Goal: Task Accomplishment & Management: Manage account settings

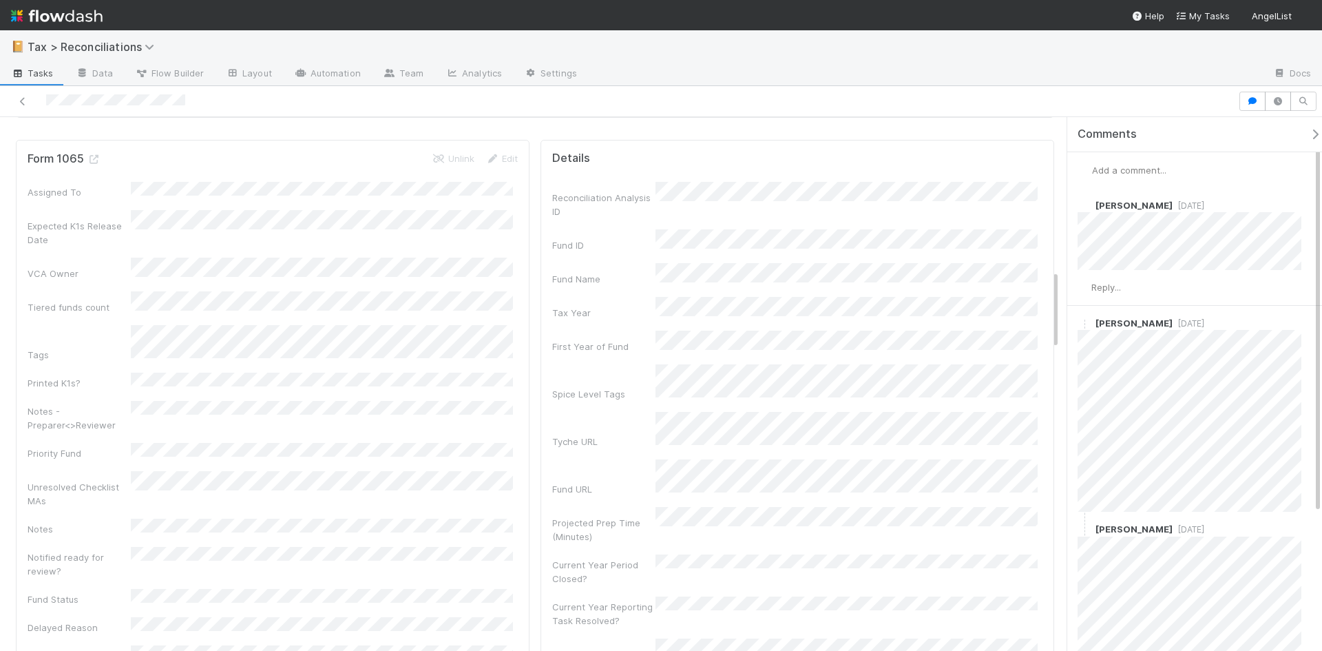
scroll to position [1033, 0]
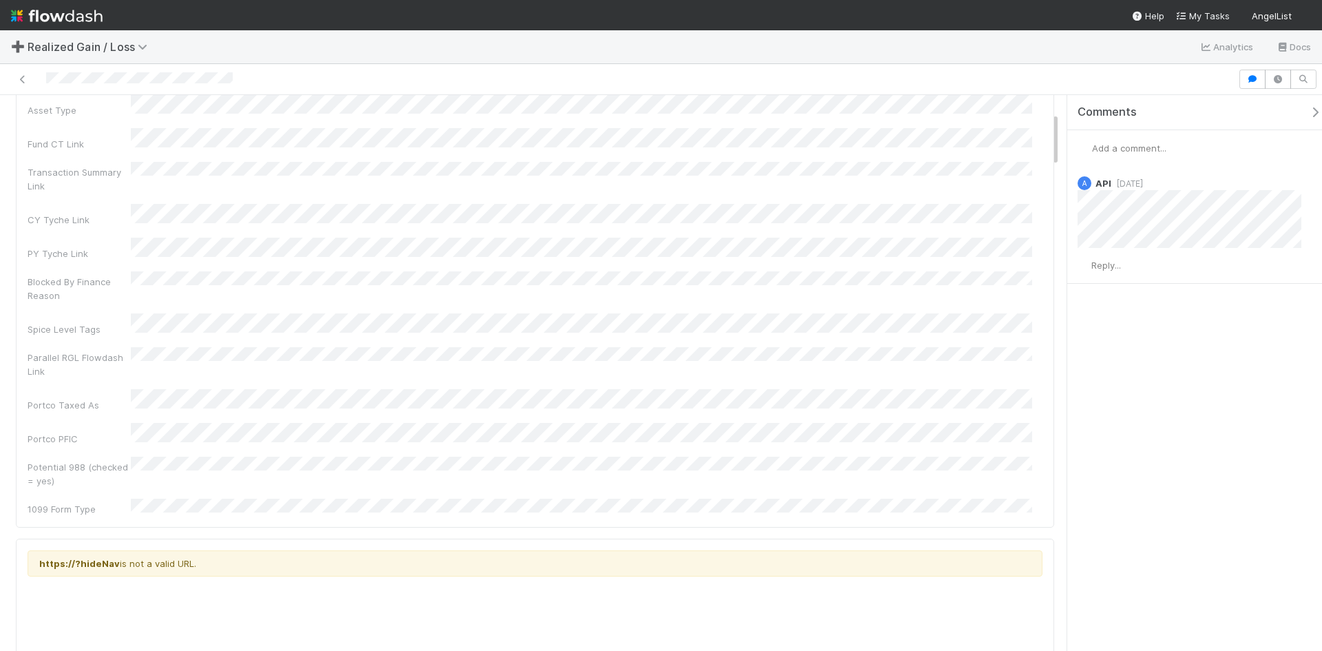
scroll to position [138, 0]
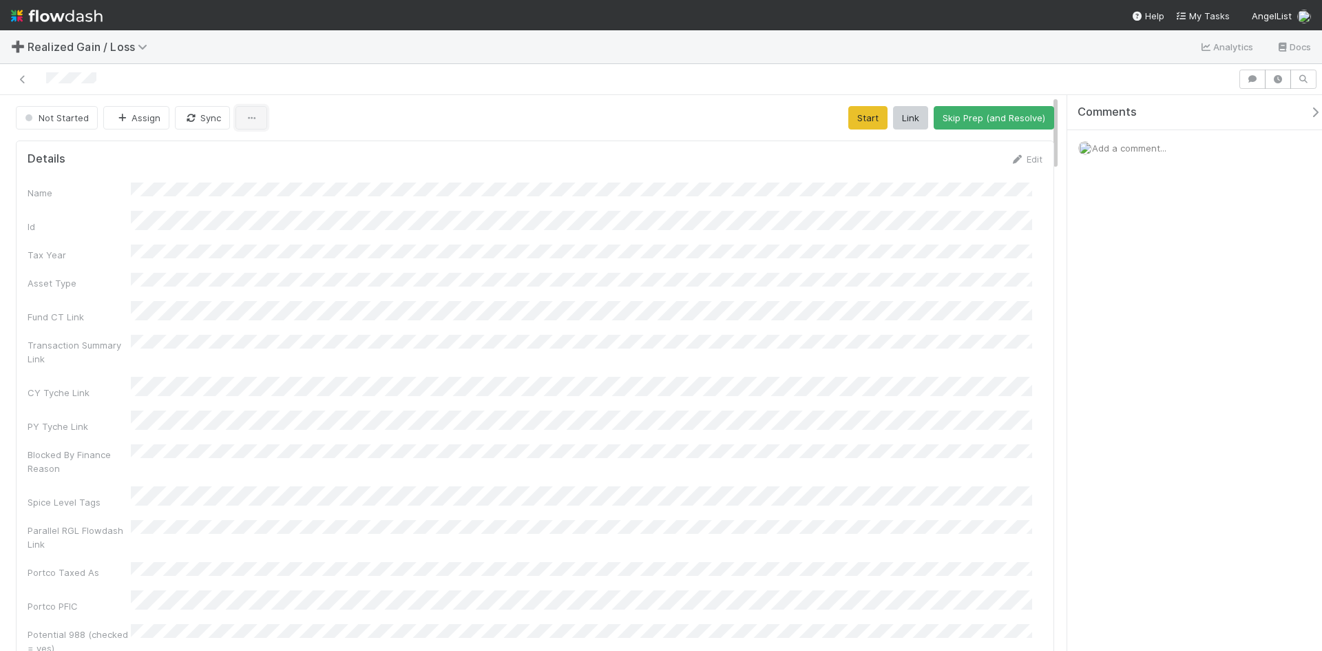
click at [251, 117] on icon "button" at bounding box center [251, 118] width 14 height 9
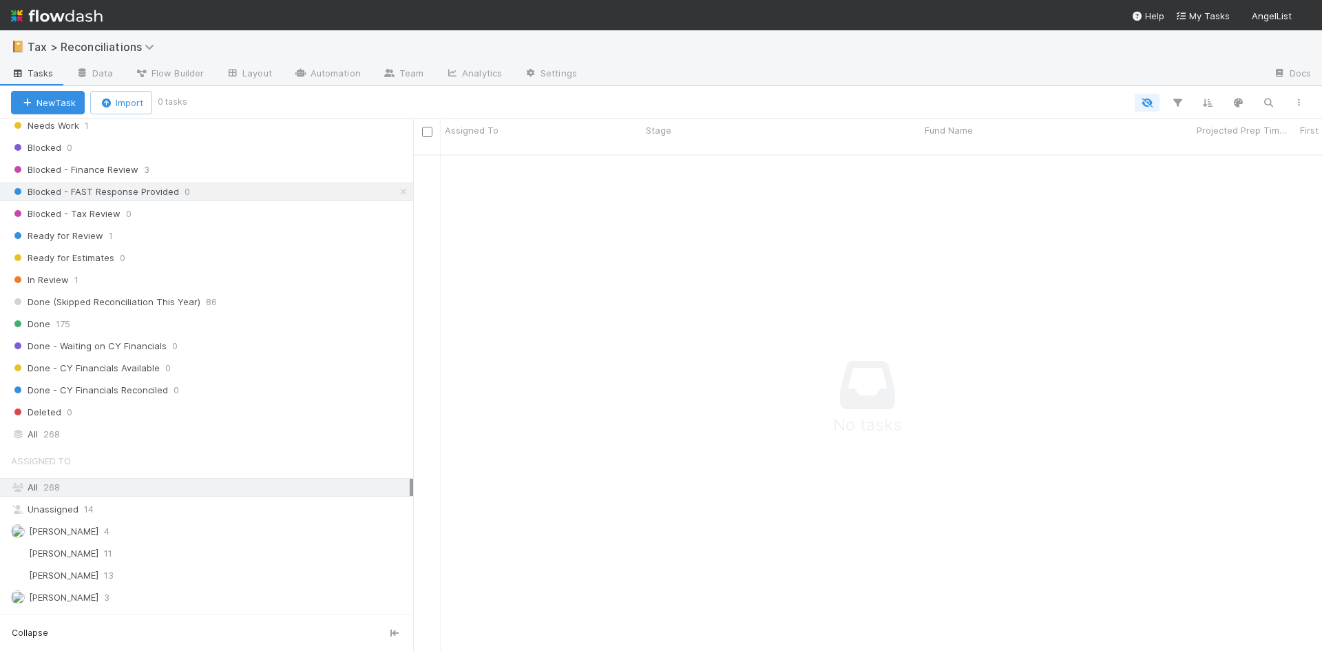
scroll to position [273, 0]
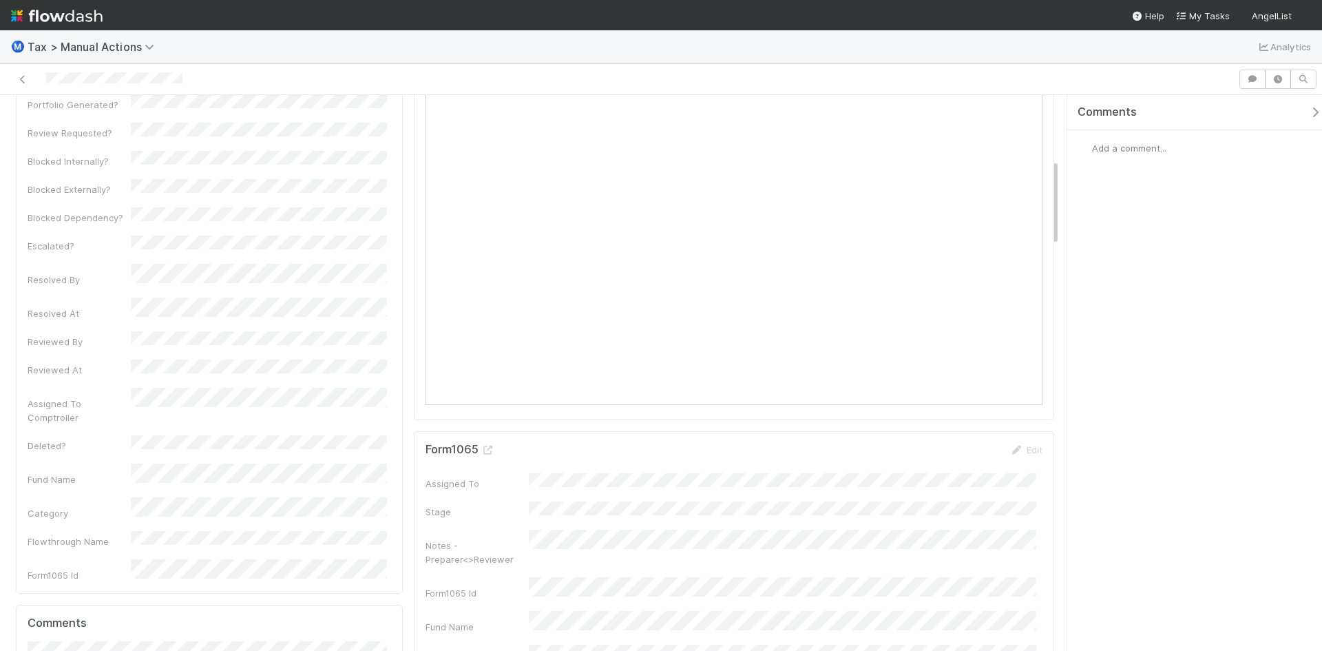
scroll to position [551, 0]
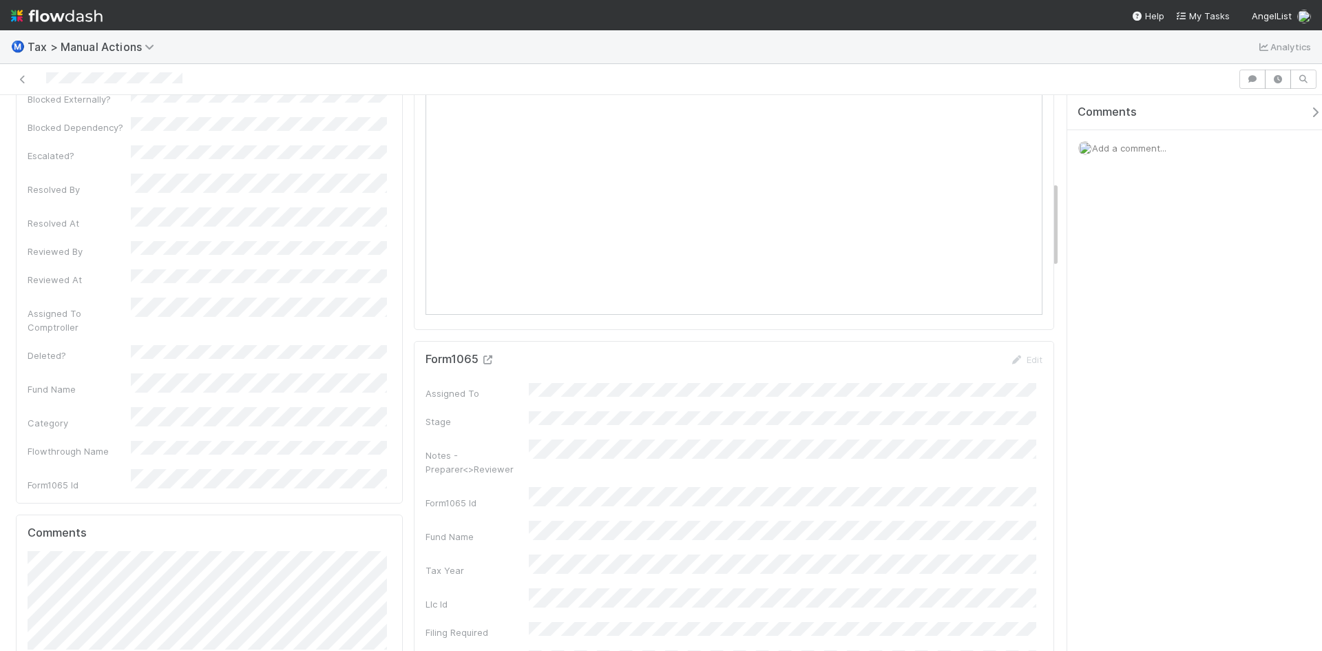
click at [483, 359] on icon at bounding box center [488, 359] width 14 height 9
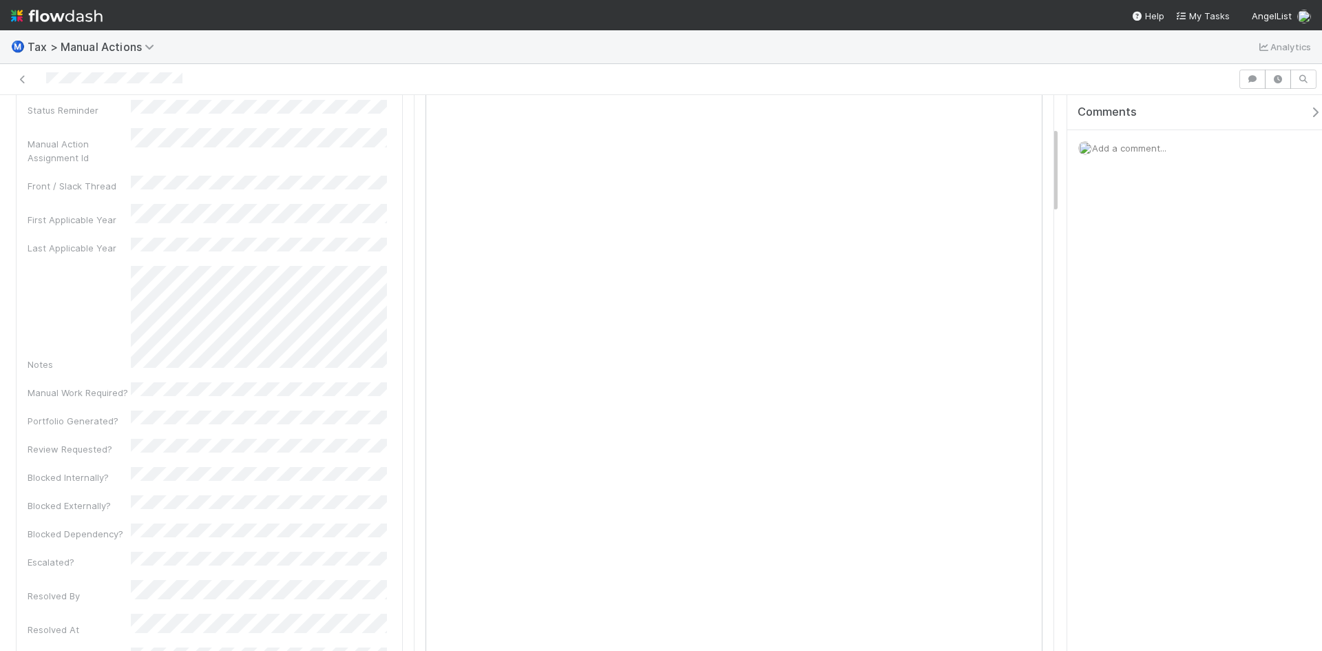
scroll to position [0, 0]
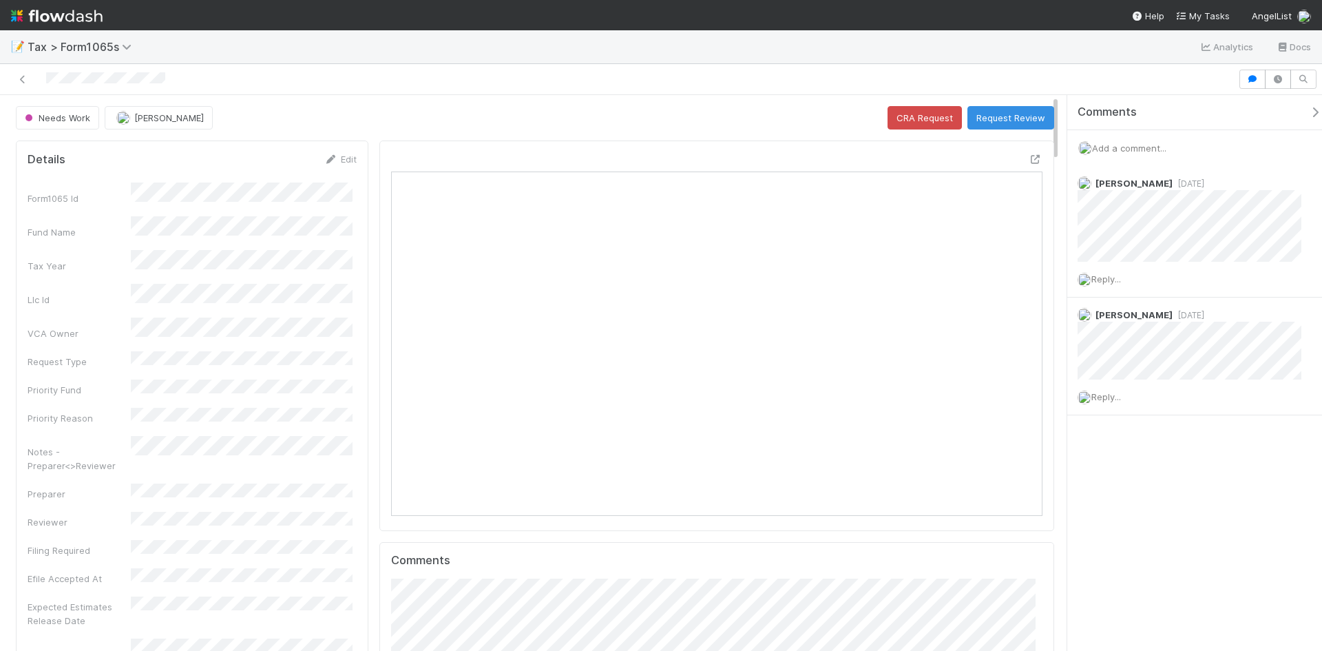
scroll to position [269, 634]
click at [1103, 280] on span "Reply..." at bounding box center [1106, 278] width 30 height 11
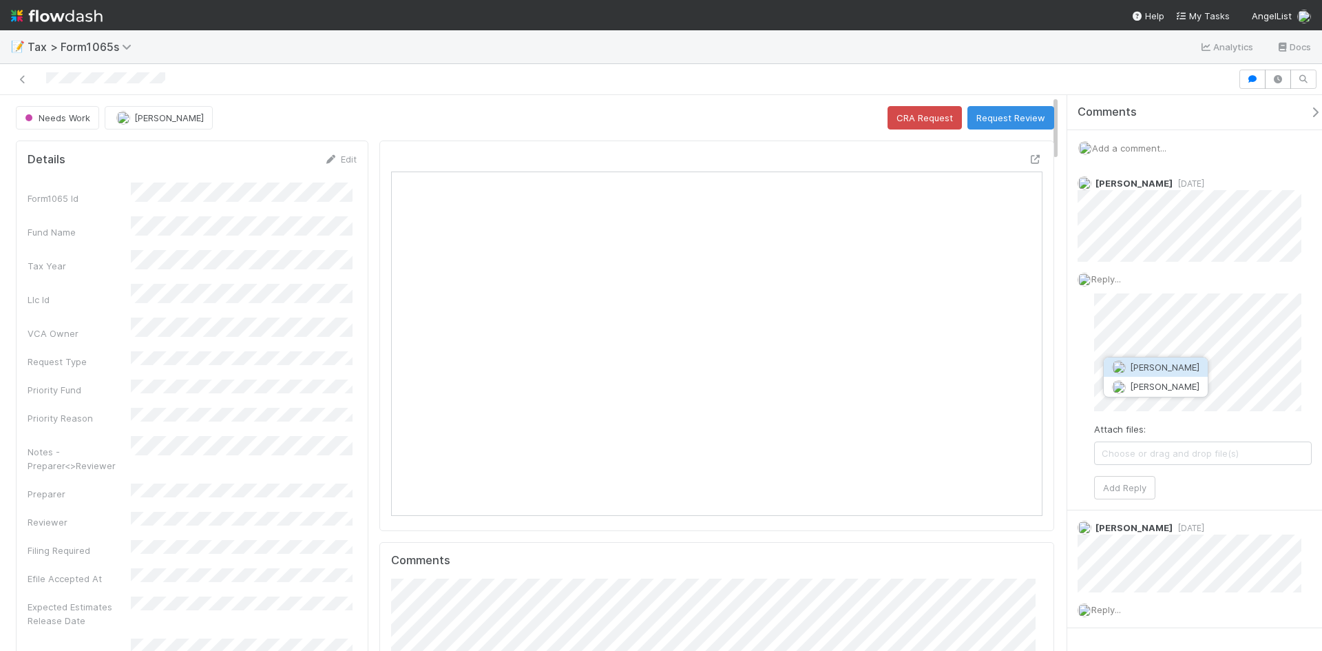
click at [1166, 370] on span "Amy Gregorius" at bounding box center [1165, 366] width 70 height 11
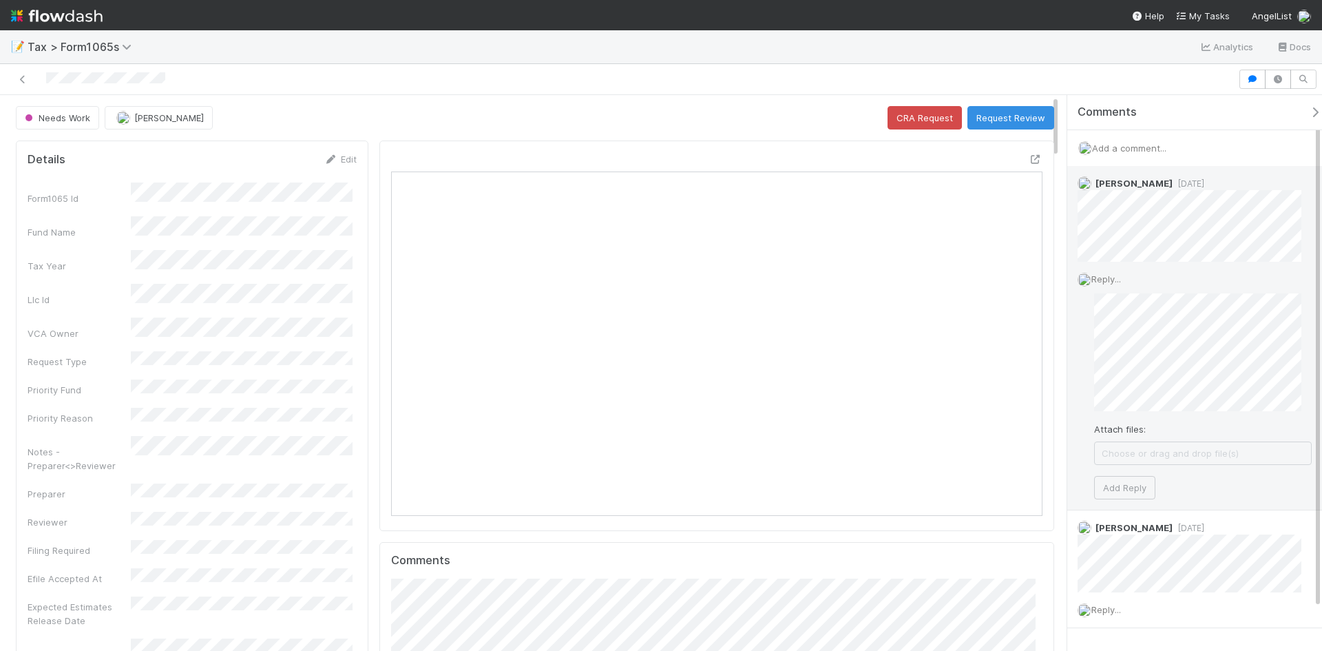
click at [1216, 439] on div "Attach files: Choose or drag and drop file(s)" at bounding box center [1203, 443] width 218 height 43
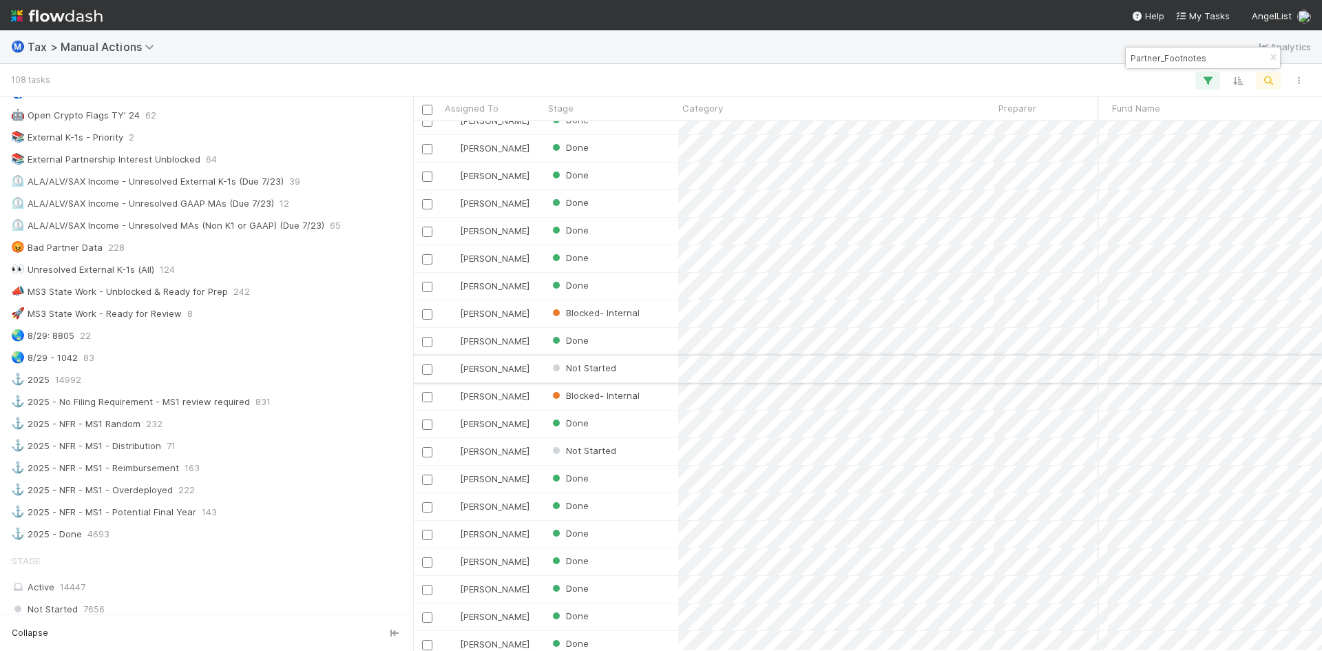
click at [627, 368] on div "Not Started" at bounding box center [611, 368] width 134 height 27
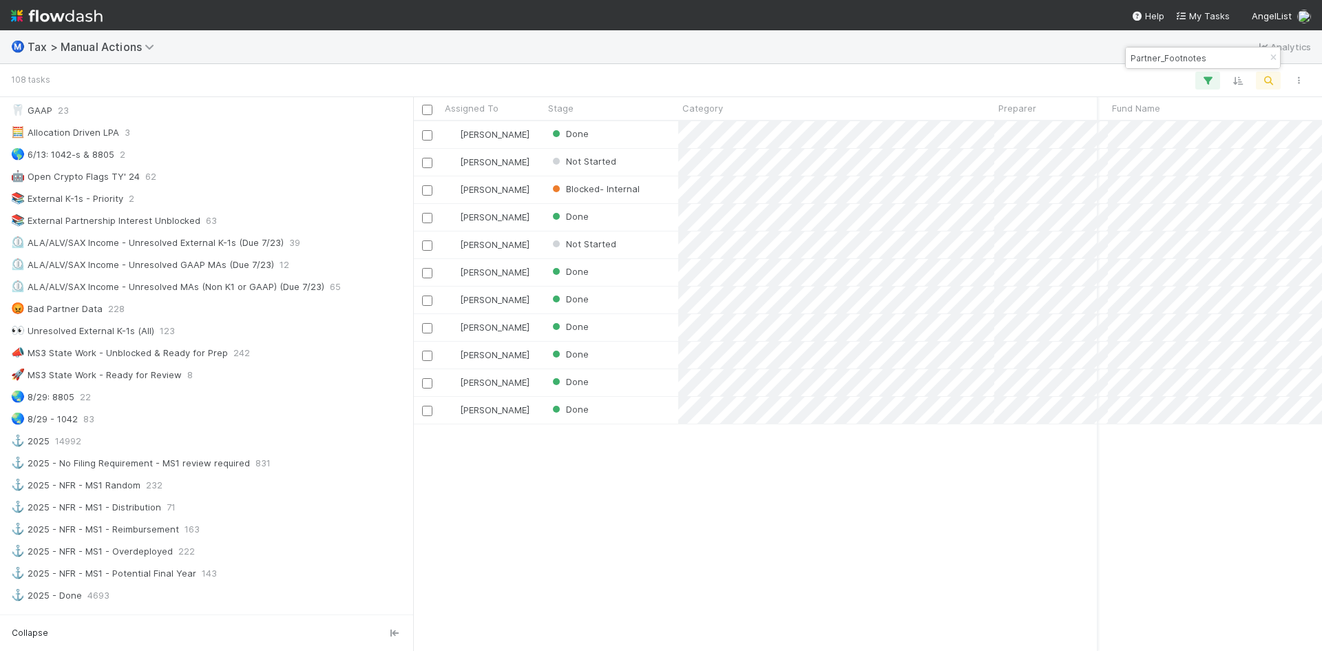
scroll to position [0, 250]
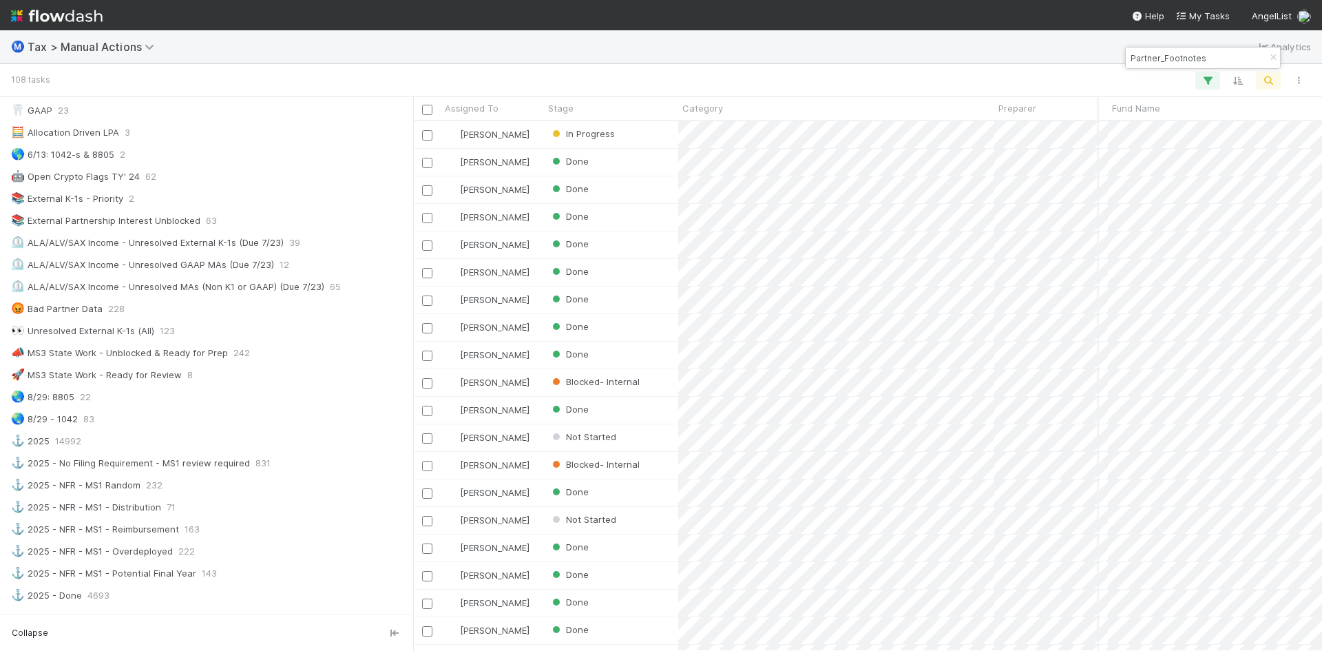
drag, startPoint x: 1217, startPoint y: 57, endPoint x: 1130, endPoint y: 58, distance: 86.8
click at [1130, 58] on input "Partner_Footnotes" at bounding box center [1197, 58] width 138 height 17
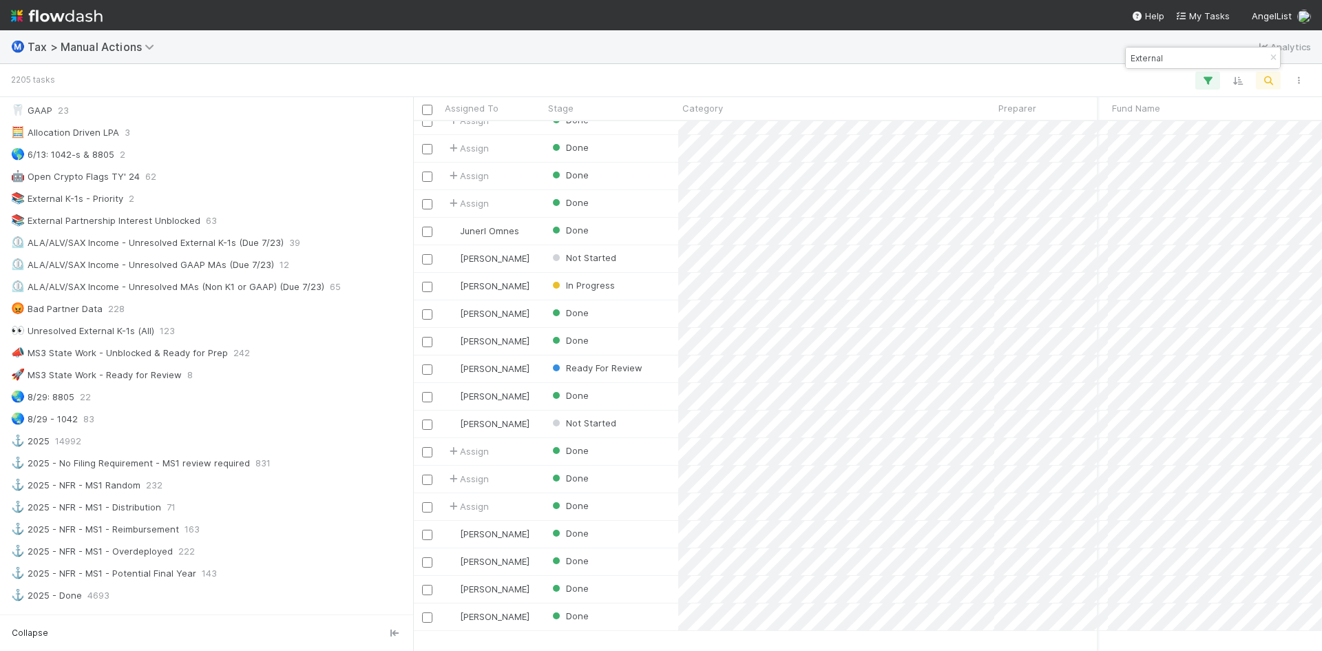
scroll to position [138, 250]
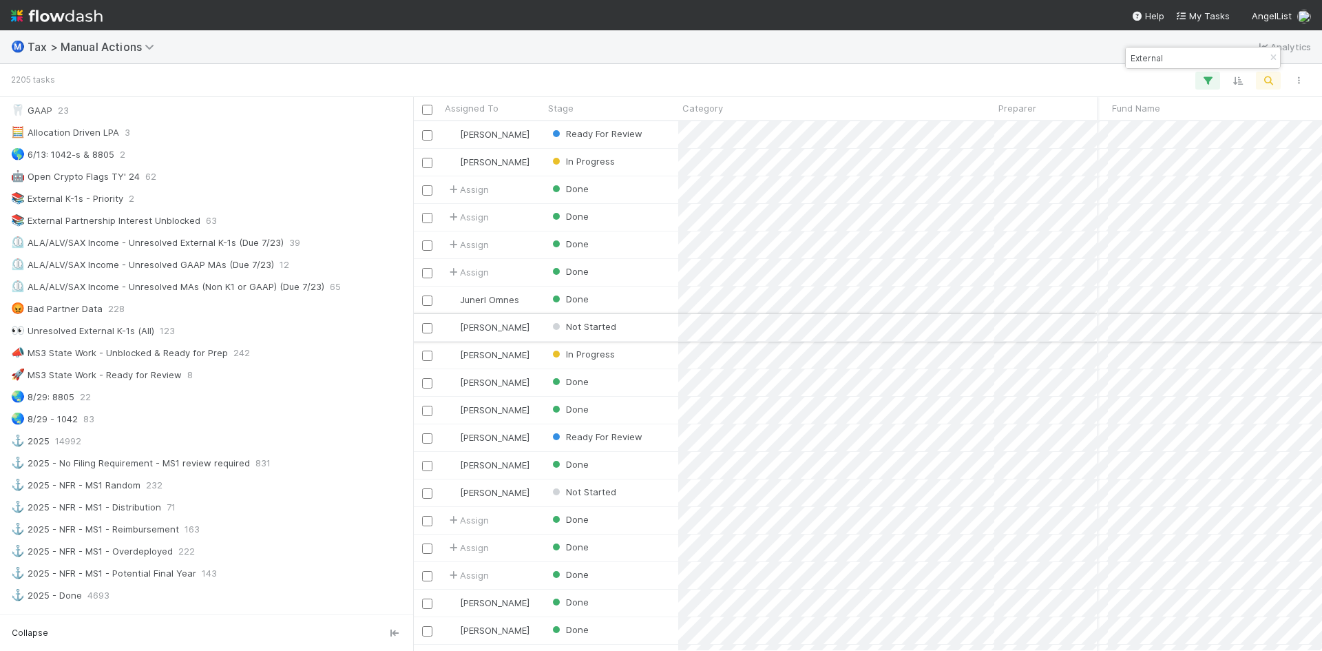
type input "External"
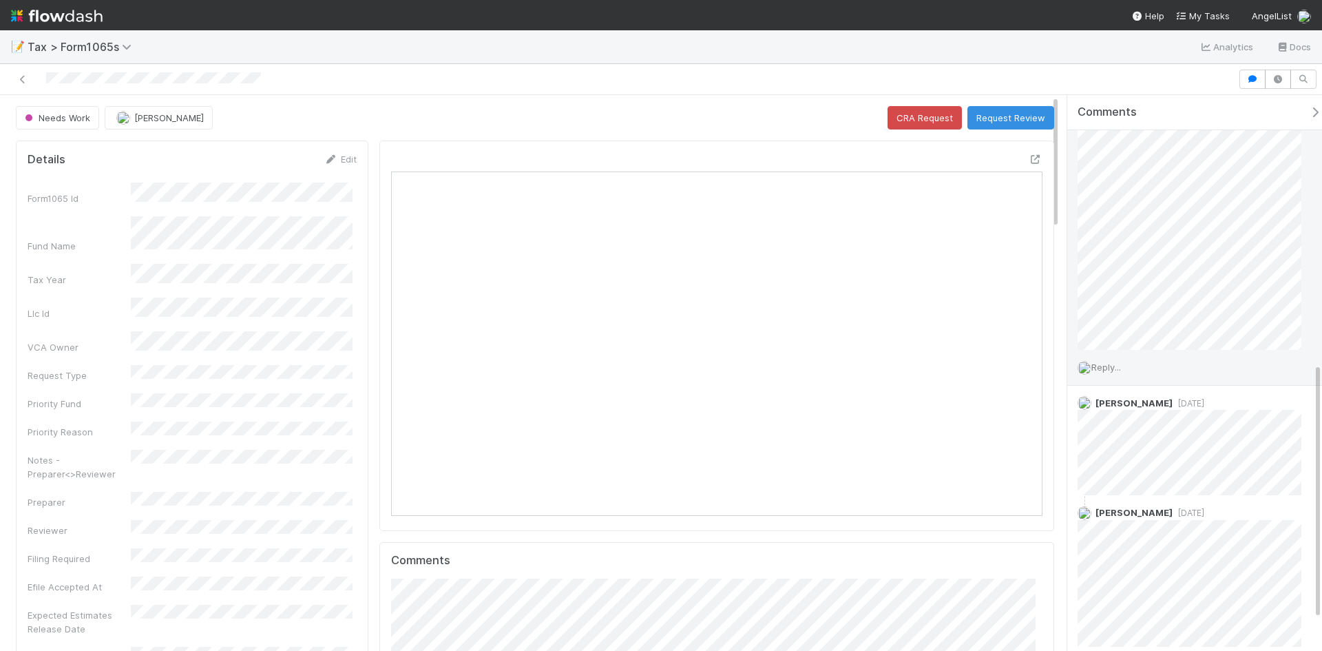
scroll to position [582, 0]
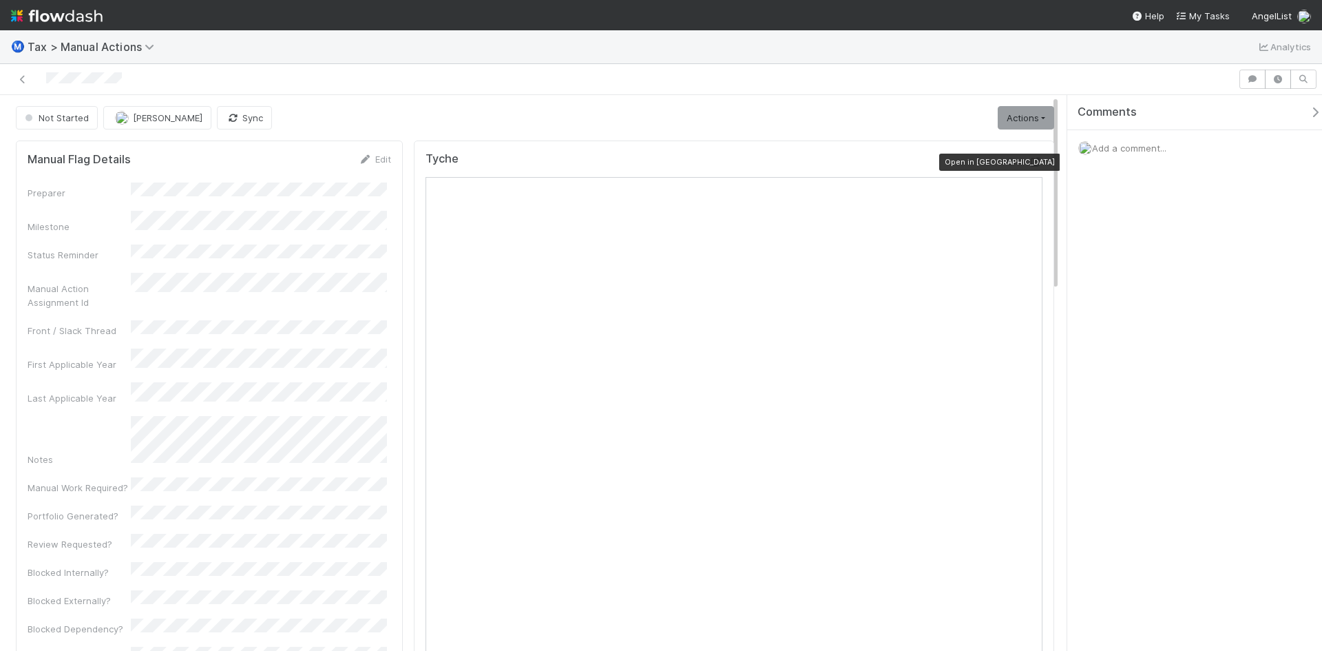
click at [1029, 165] on icon at bounding box center [1036, 162] width 14 height 9
click at [1029, 160] on icon at bounding box center [1036, 162] width 14 height 9
click at [1029, 161] on icon at bounding box center [1036, 162] width 14 height 9
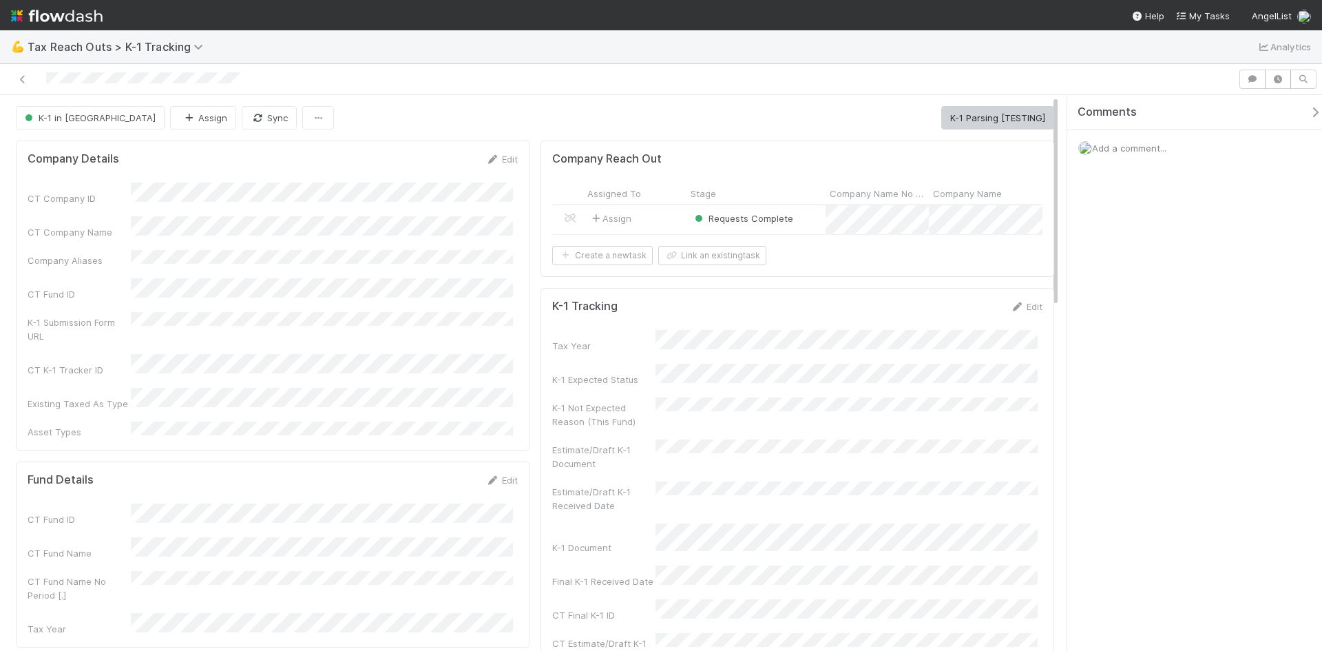
click at [798, 225] on div "Requests Complete" at bounding box center [755, 219] width 139 height 29
